Goal: Navigation & Orientation: Go to known website

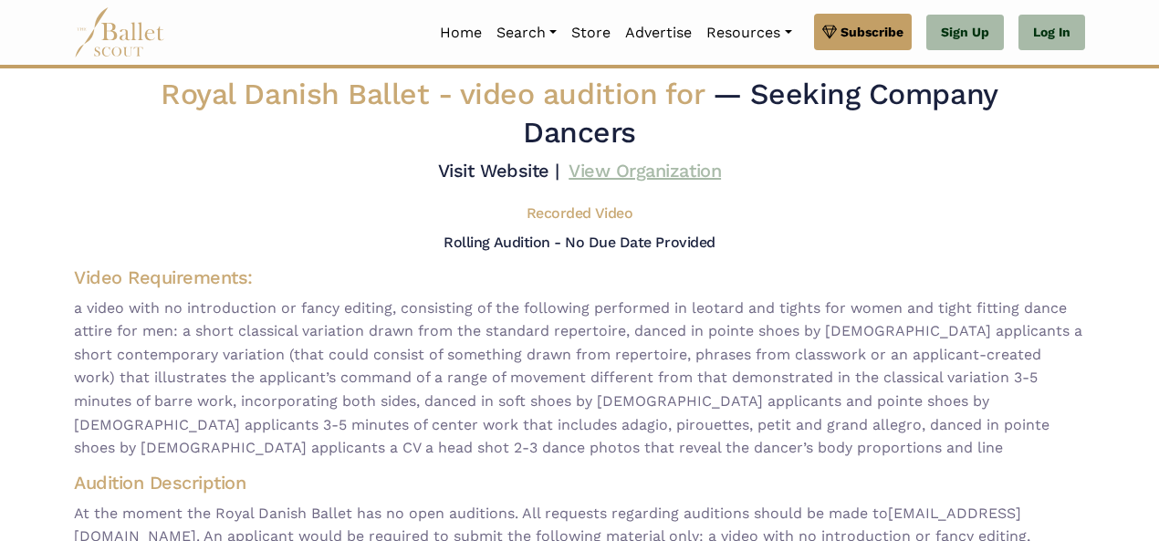
click at [617, 173] on link "View Organization" at bounding box center [645, 171] width 152 height 22
click at [493, 173] on link "Visit Website |" at bounding box center [498, 171] width 121 height 22
